Goal: Task Accomplishment & Management: Use online tool/utility

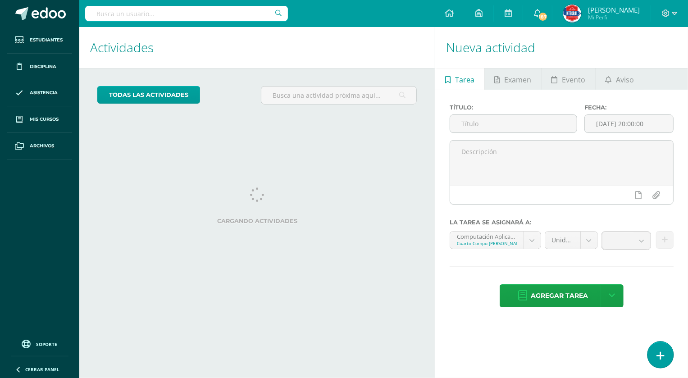
click at [666, 355] on link at bounding box center [661, 355] width 26 height 26
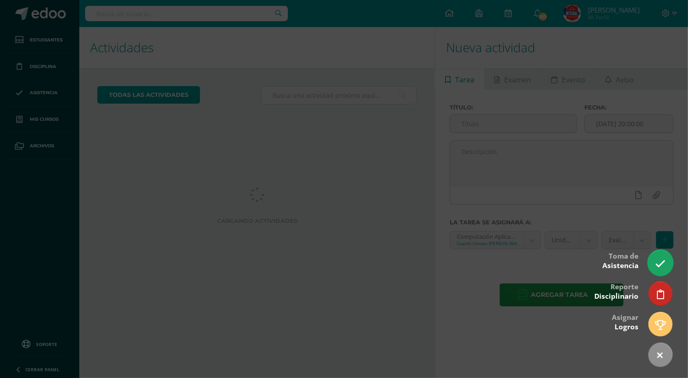
click at [667, 265] on link at bounding box center [661, 263] width 26 height 26
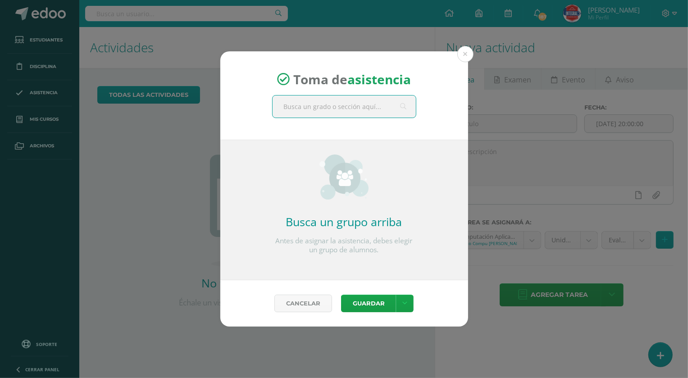
click at [385, 111] on input "text" at bounding box center [344, 107] width 143 height 22
type input "Computación Aplicada"
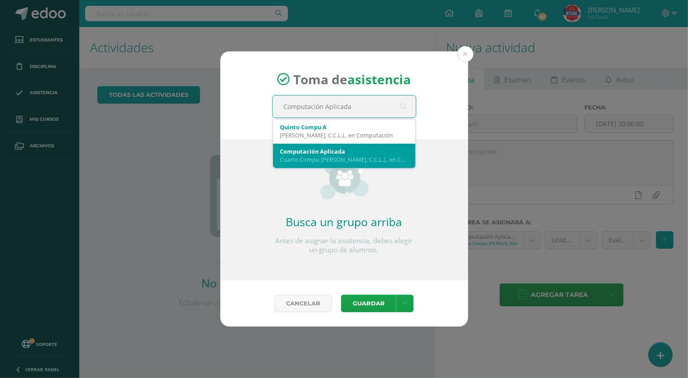
click at [374, 155] on div "Cuarto Compu [PERSON_NAME]. C.C.L.L. en Computación 'A'" at bounding box center [344, 159] width 128 height 8
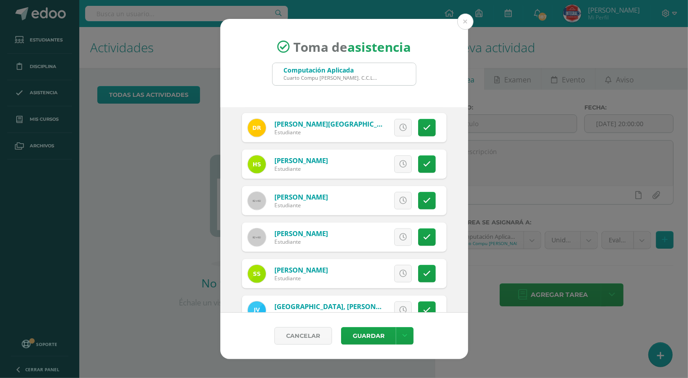
scroll to position [718, 0]
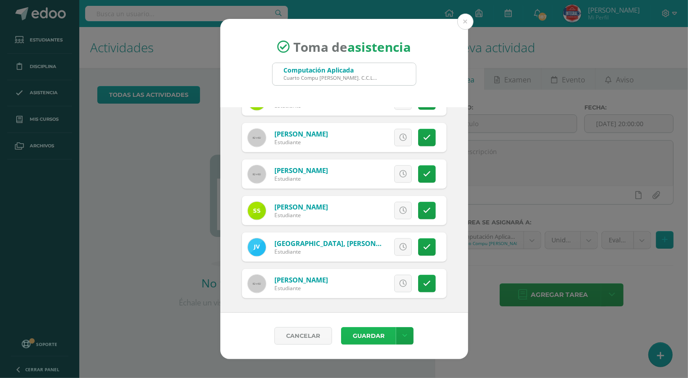
click at [370, 333] on button "Guardar" at bounding box center [368, 336] width 55 height 18
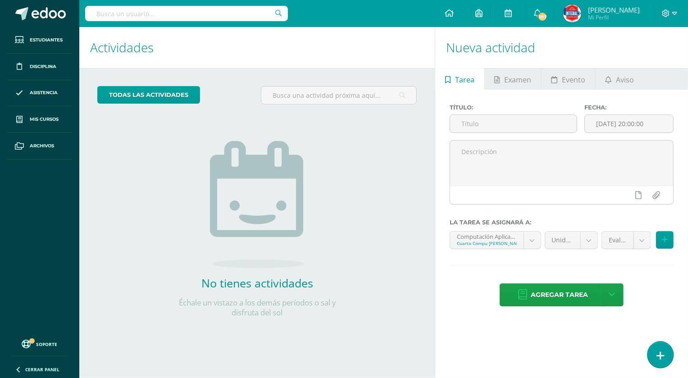
click at [665, 353] on link at bounding box center [661, 355] width 26 height 26
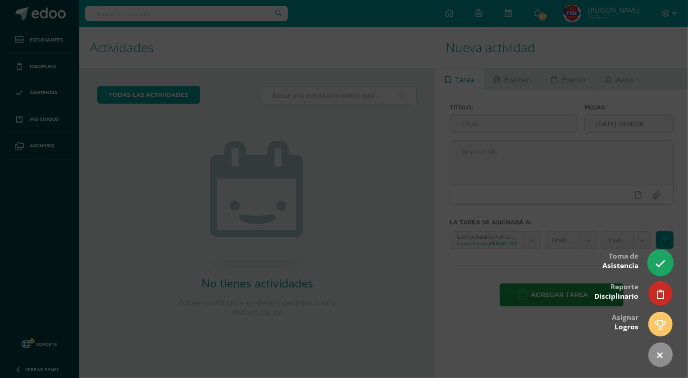
click at [665, 273] on link at bounding box center [661, 263] width 26 height 26
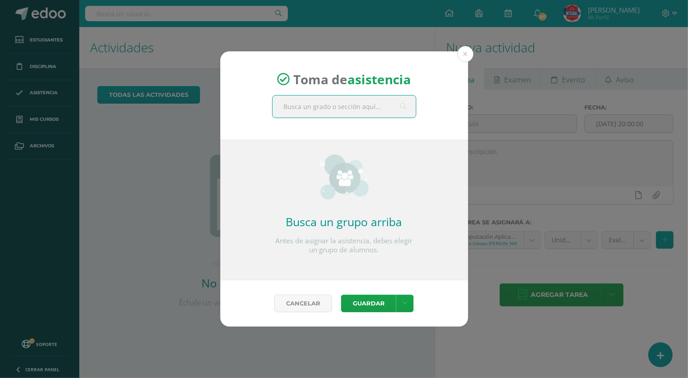
click at [359, 111] on input "text" at bounding box center [344, 107] width 143 height 22
type input "Computación Aplicada"
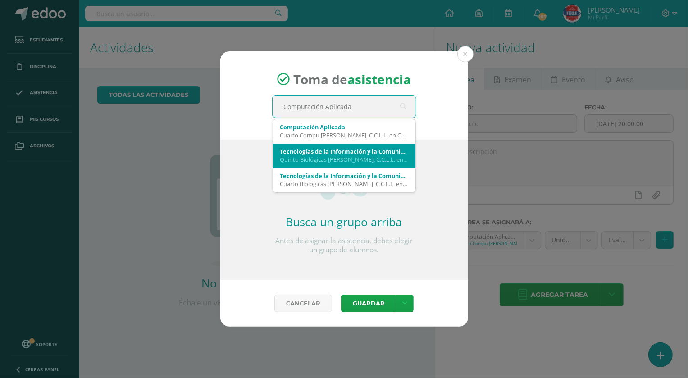
click at [346, 156] on div "Quinto Biológicas Bach. C.C.L.L. en Ciencias Biológicas 'B'" at bounding box center [344, 159] width 128 height 8
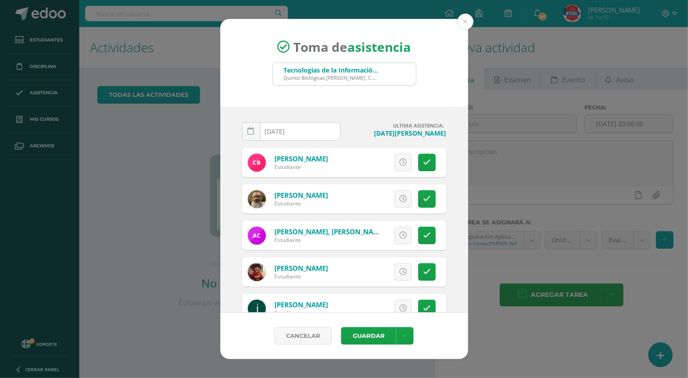
click at [467, 103] on div "Toma de asistencia Tecnologías de la Información y la Comunicación II Quinto Bi…" at bounding box center [344, 63] width 248 height 89
click at [465, 27] on button at bounding box center [465, 22] width 16 height 16
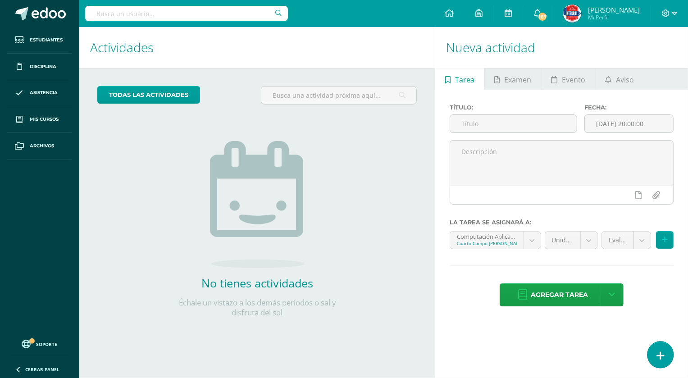
click at [666, 361] on link at bounding box center [661, 355] width 26 height 26
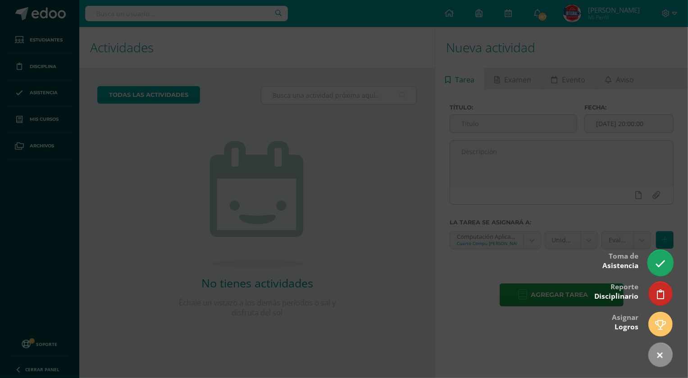
click at [655, 266] on icon at bounding box center [660, 264] width 10 height 10
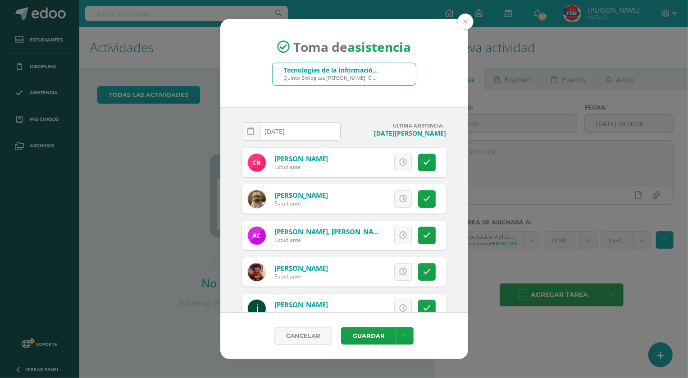
click at [463, 16] on button at bounding box center [465, 22] width 16 height 16
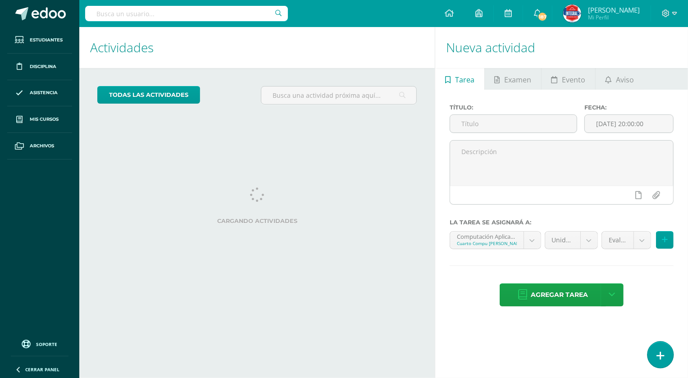
click at [667, 353] on link at bounding box center [661, 355] width 26 height 26
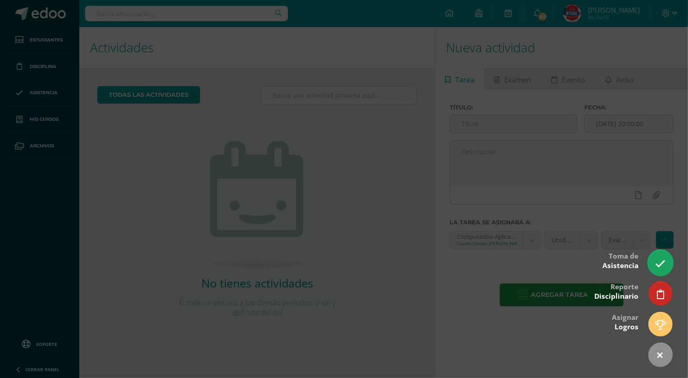
click at [660, 266] on icon at bounding box center [660, 264] width 10 height 10
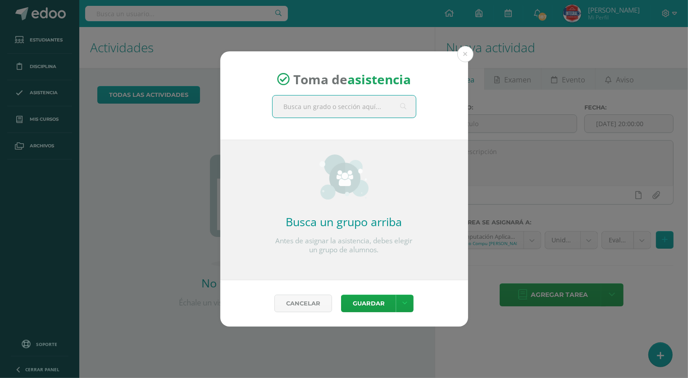
click at [309, 111] on input "text" at bounding box center [344, 107] width 143 height 22
type input "Computación Aplicada"
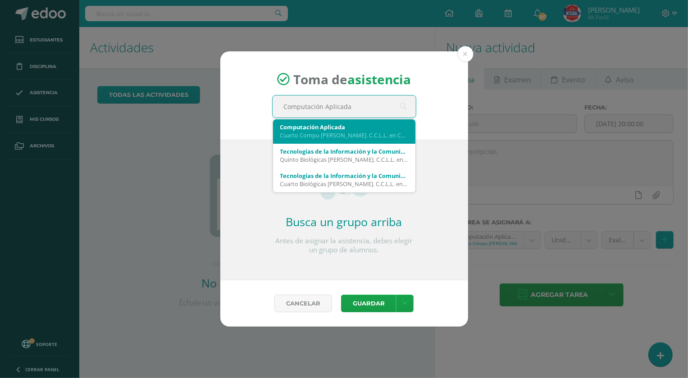
click at [311, 126] on div "Computación Aplicada" at bounding box center [344, 127] width 128 height 8
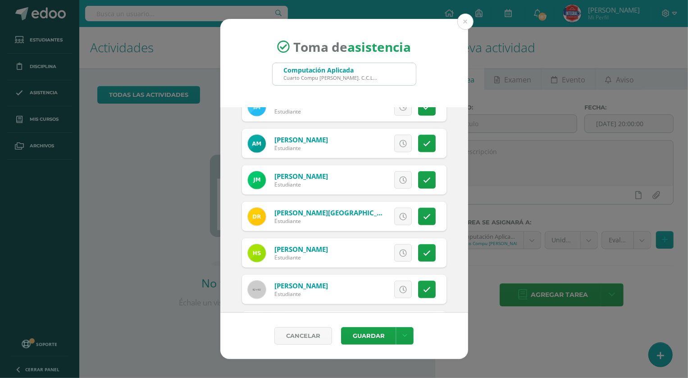
scroll to position [565, 0]
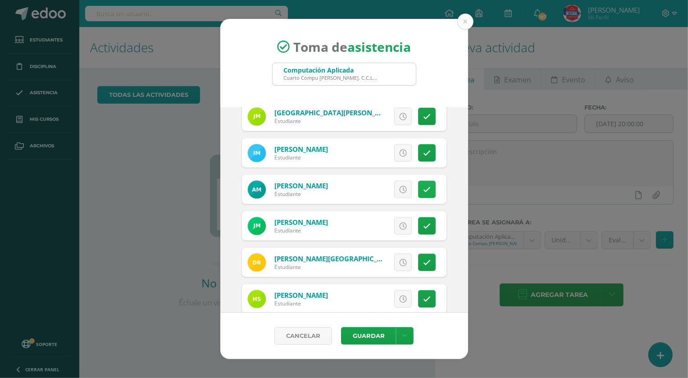
click at [423, 191] on icon at bounding box center [427, 190] width 8 height 8
click at [367, 338] on button "Guardar" at bounding box center [368, 336] width 55 height 18
